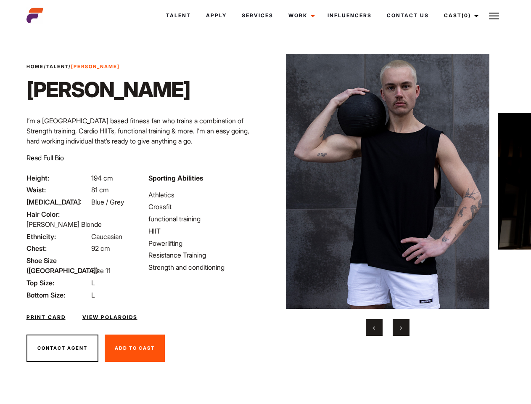
click at [459, 16] on link "Cast (0)" at bounding box center [459, 15] width 47 height 23
click at [494, 16] on img at bounding box center [494, 16] width 10 height 10
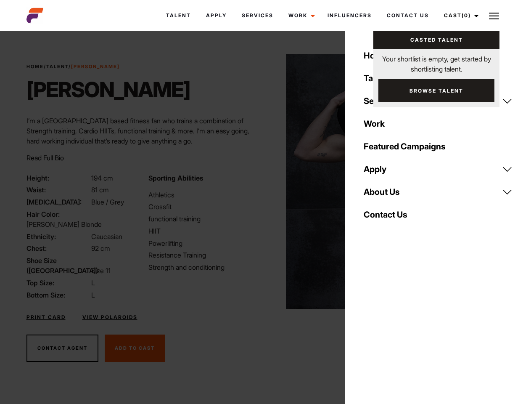
click at [387, 195] on img at bounding box center [388, 181] width 204 height 255
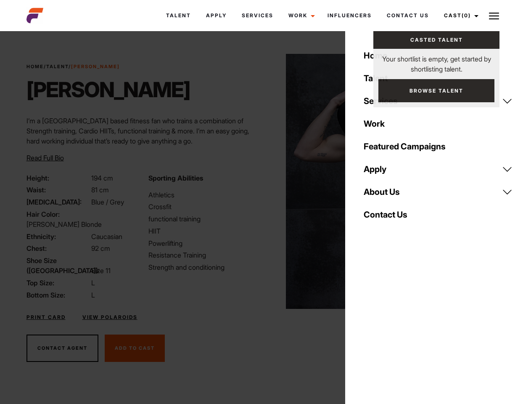
click at [265, 181] on div "Sporting Abilities Athletics Crossfit functional training HIIT Powerlifting Res…" at bounding box center [204, 236] width 122 height 127
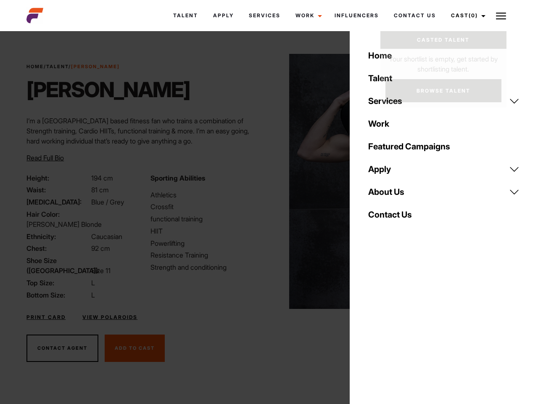
click at [374, 327] on div "Home Talent Services Talent Casting Photography Videography Creative Hair and M…" at bounding box center [444, 202] width 188 height 404
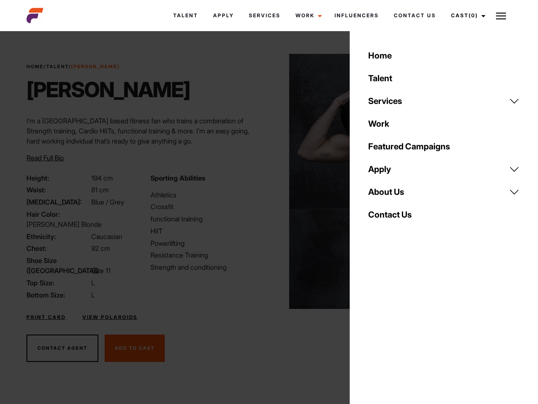
click at [401, 327] on div "Home Talent Services Talent Casting Photography Videography Creative Hair and M…" at bounding box center [444, 202] width 188 height 404
